Goal: Book appointment/travel/reservation

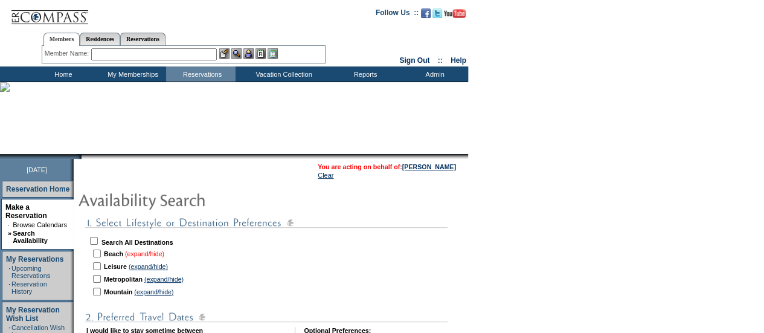
click at [147, 254] on link "(expand/hide)" at bounding box center [144, 253] width 39 height 7
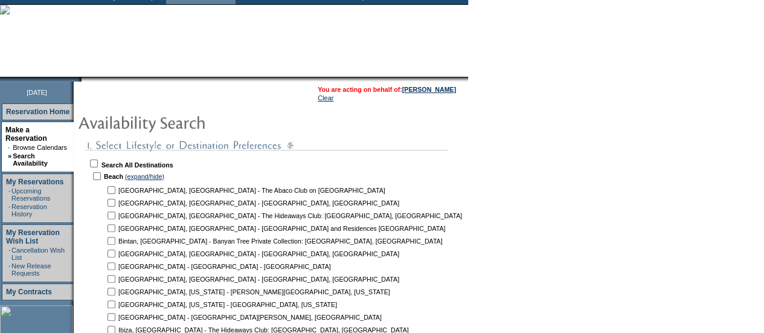
scroll to position [90, 0]
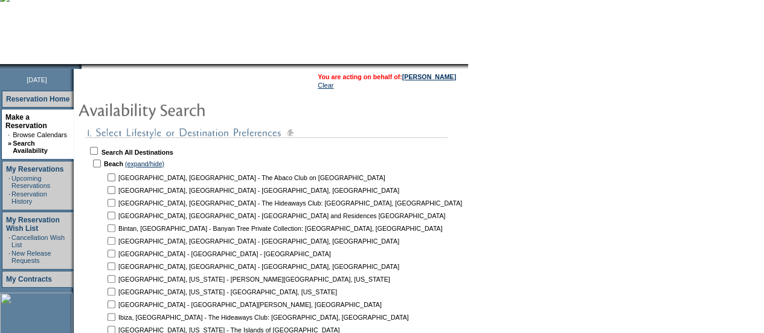
click at [115, 181] on input "checkbox" at bounding box center [112, 177] width 8 height 8
checkbox input "true"
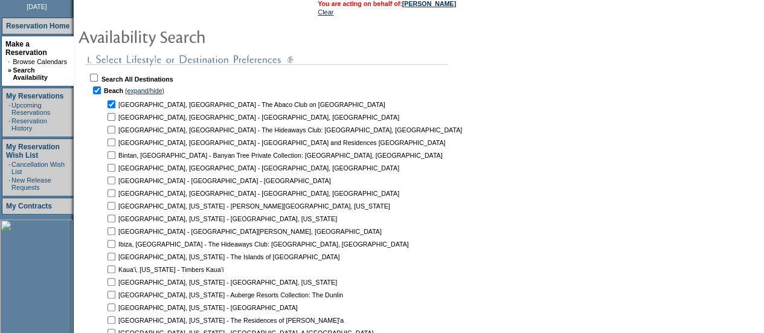
scroll to position [170, 0]
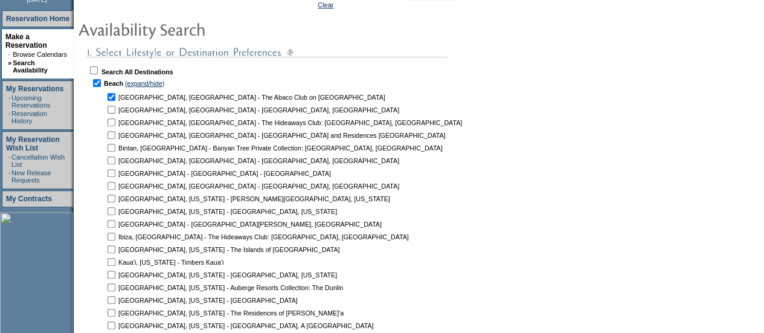
click at [115, 132] on input "checkbox" at bounding box center [112, 135] width 8 height 8
checkbox input "true"
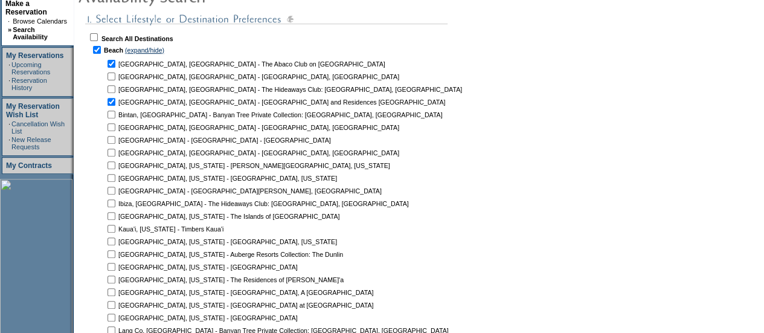
scroll to position [204, 0]
click at [115, 192] on input "checkbox" at bounding box center [112, 190] width 8 height 8
checkbox input "true"
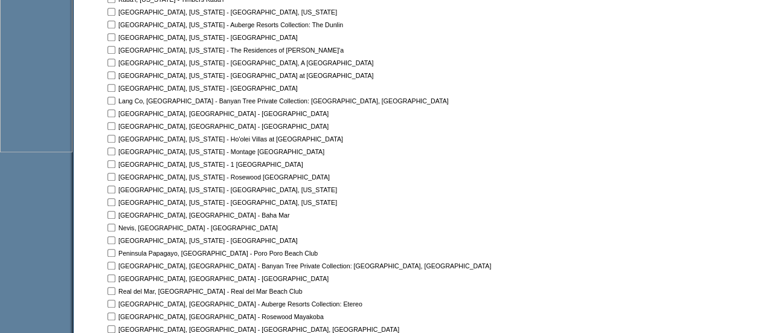
scroll to position [434, 0]
click at [115, 216] on input "checkbox" at bounding box center [112, 214] width 8 height 8
checkbox input "true"
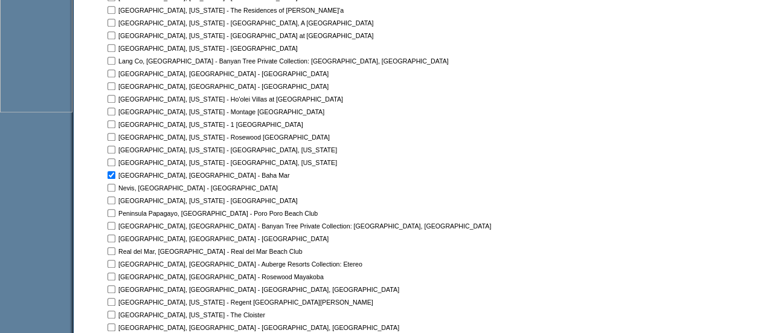
click at [115, 190] on input "checkbox" at bounding box center [112, 188] width 8 height 8
checkbox input "true"
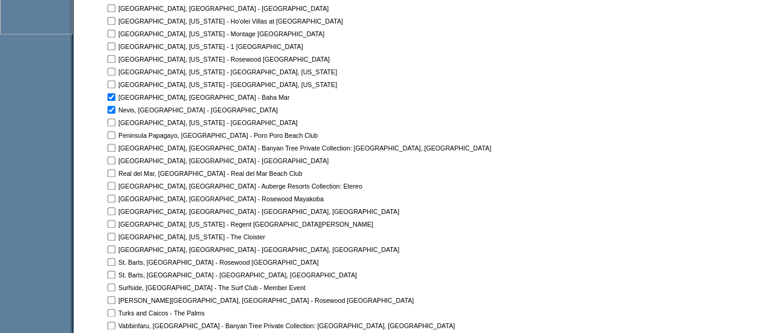
scroll to position [579, 0]
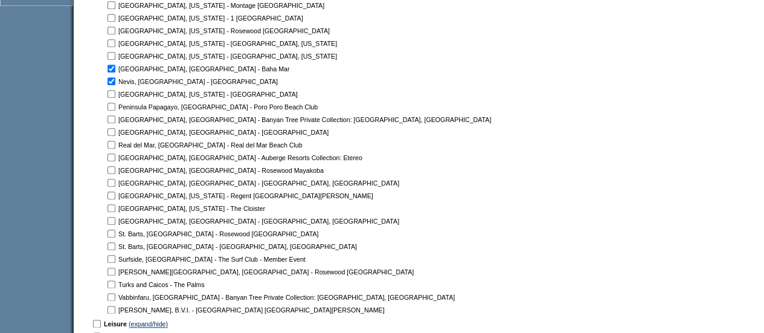
click at [115, 246] on input "checkbox" at bounding box center [112, 246] width 8 height 8
checkbox input "true"
click at [115, 234] on input "checkbox" at bounding box center [112, 234] width 8 height 8
checkbox input "true"
click at [115, 245] on input "checkbox" at bounding box center [112, 246] width 8 height 8
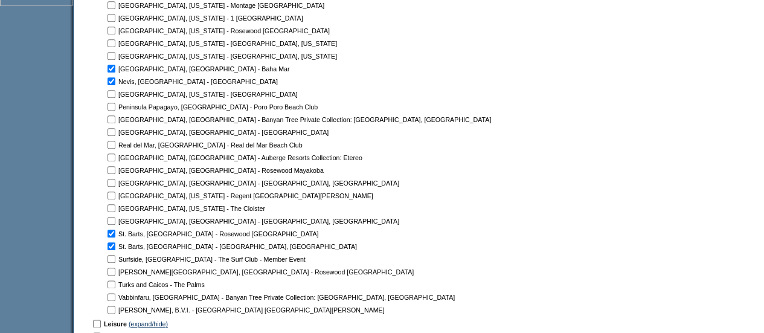
checkbox input "false"
click at [115, 285] on input "checkbox" at bounding box center [112, 284] width 8 height 8
checkbox input "true"
click at [115, 312] on input "checkbox" at bounding box center [112, 310] width 8 height 8
checkbox input "true"
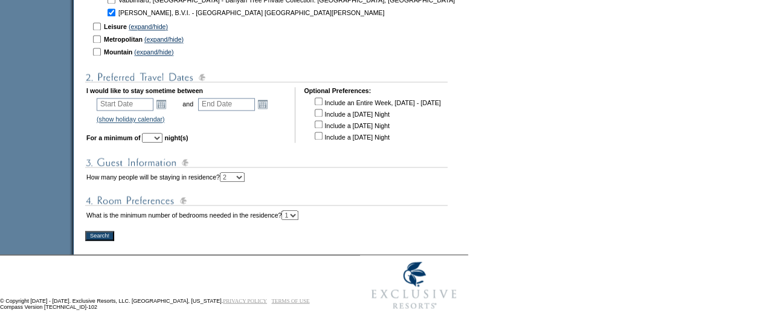
scroll to position [880, 0]
click at [164, 103] on link "Open the calendar popup." at bounding box center [161, 103] width 13 height 13
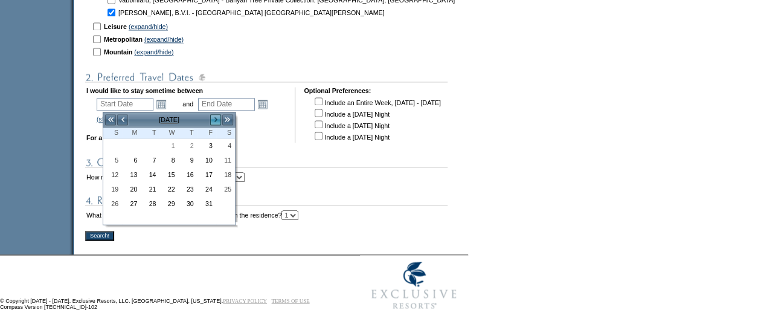
click at [214, 114] on link ">" at bounding box center [216, 120] width 12 height 12
click at [214, 117] on link ">" at bounding box center [216, 120] width 12 height 12
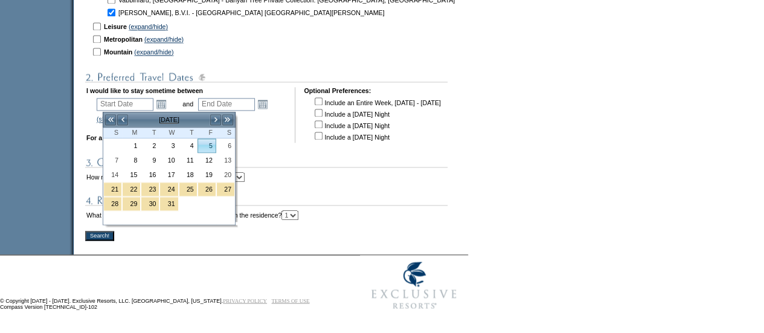
click at [209, 140] on link "5" at bounding box center [207, 145] width 18 height 13
type input "[DATE]"
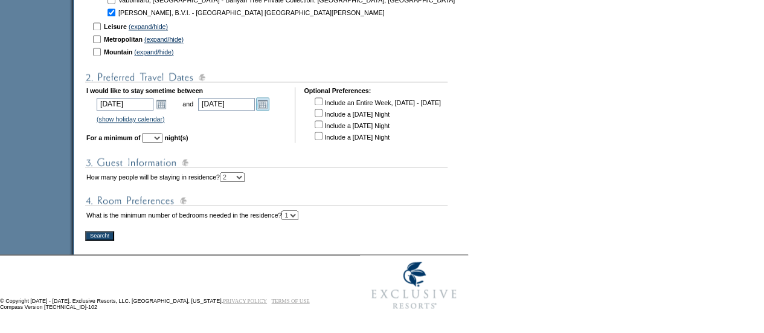
click at [269, 105] on link "Open the calendar popup." at bounding box center [262, 103] width 13 height 13
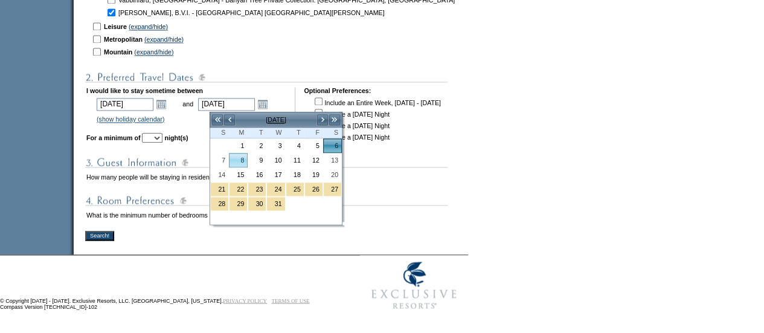
click at [242, 153] on link "8" at bounding box center [239, 159] width 18 height 13
type input "[DATE]"
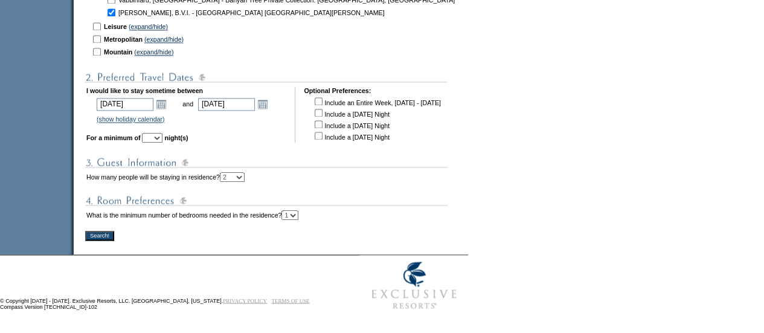
click at [163, 135] on select "1 2 3 4 5 6 7 8 9 10 11 12 13 14" at bounding box center [152, 138] width 21 height 10
select select "3"
click at [159, 133] on select "1 2 3 4 5 6 7 8 9 10 11 12 13 14" at bounding box center [152, 138] width 21 height 10
click at [105, 236] on input "Search!" at bounding box center [99, 236] width 29 height 10
